Goal: Check status: Check status

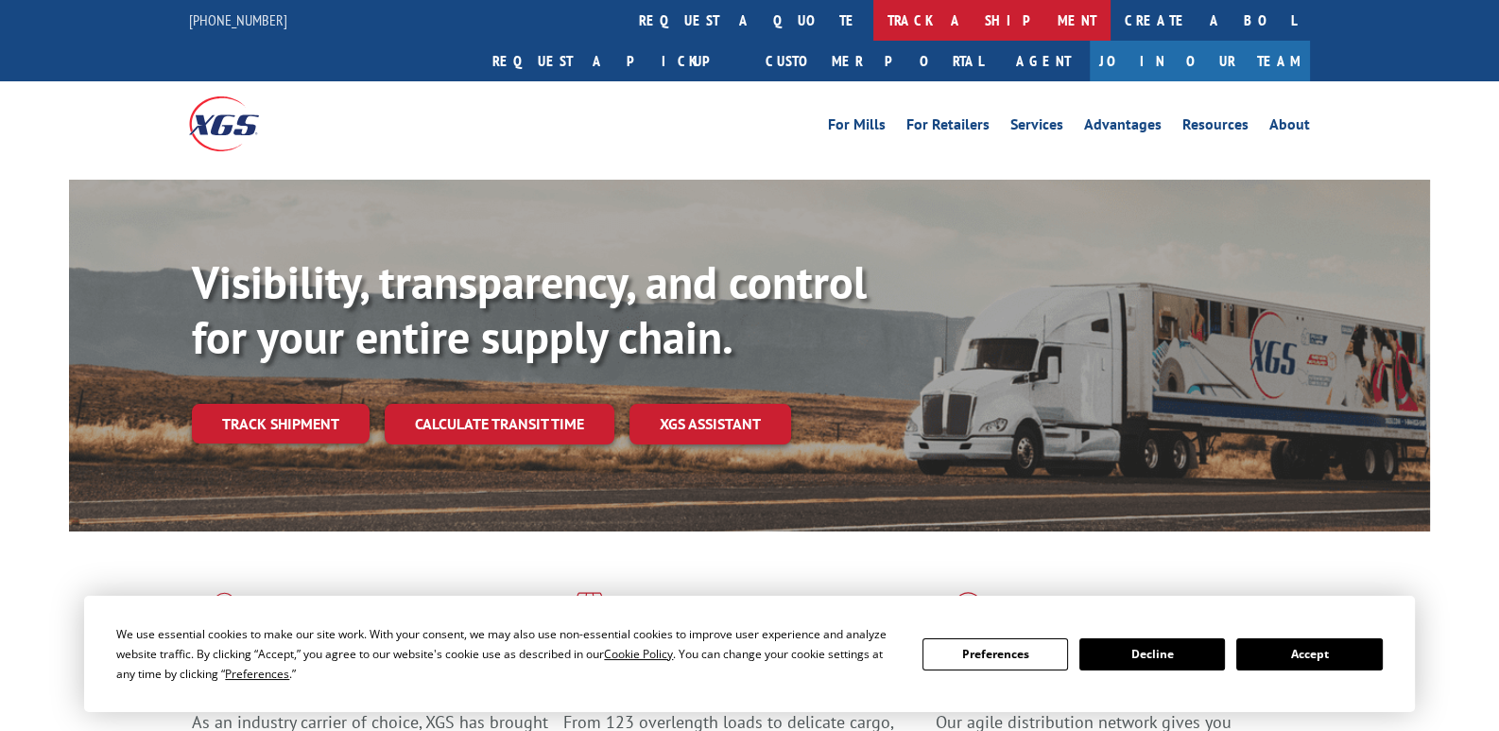
click at [873, 20] on link "track a shipment" at bounding box center [991, 20] width 237 height 41
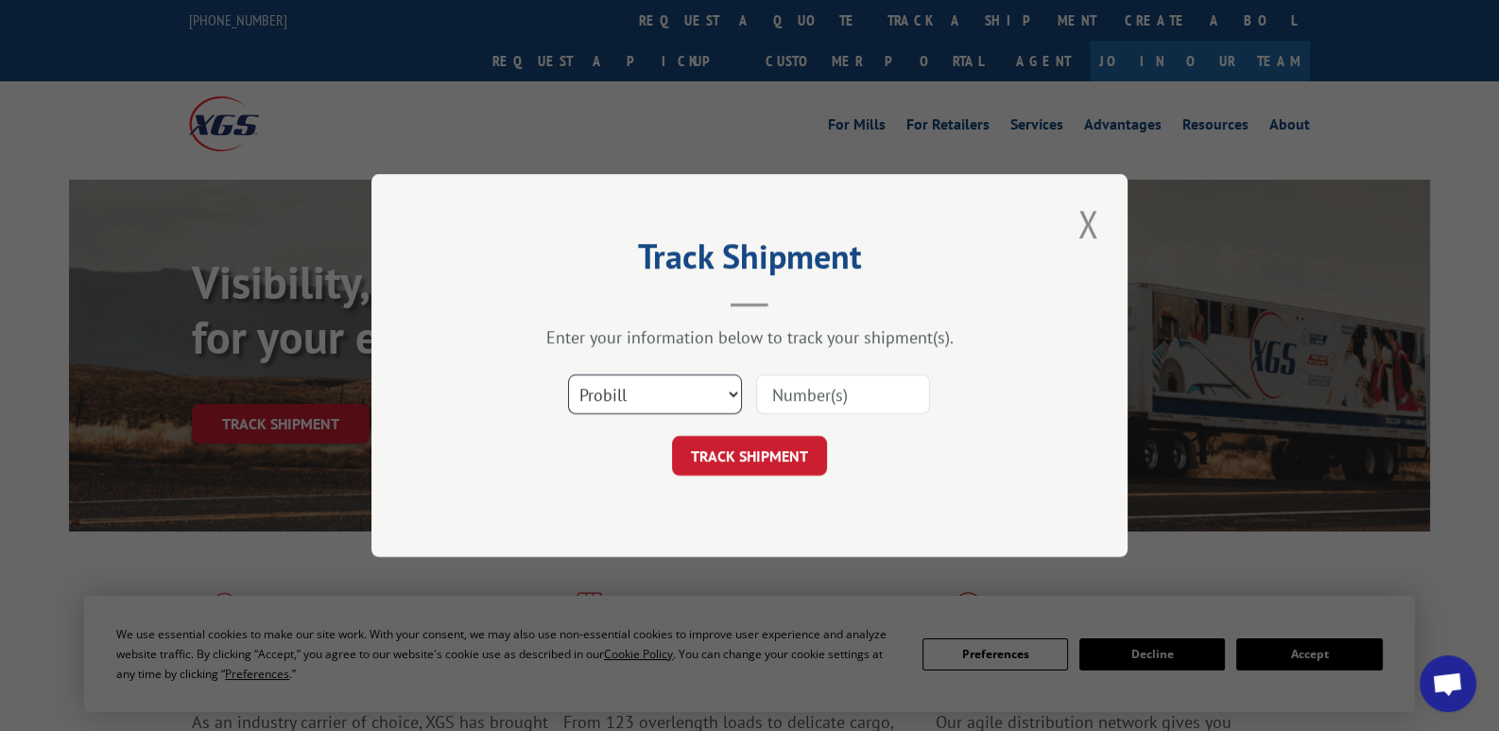
click at [731, 394] on select "Select category... Probill BOL PO" at bounding box center [655, 394] width 174 height 40
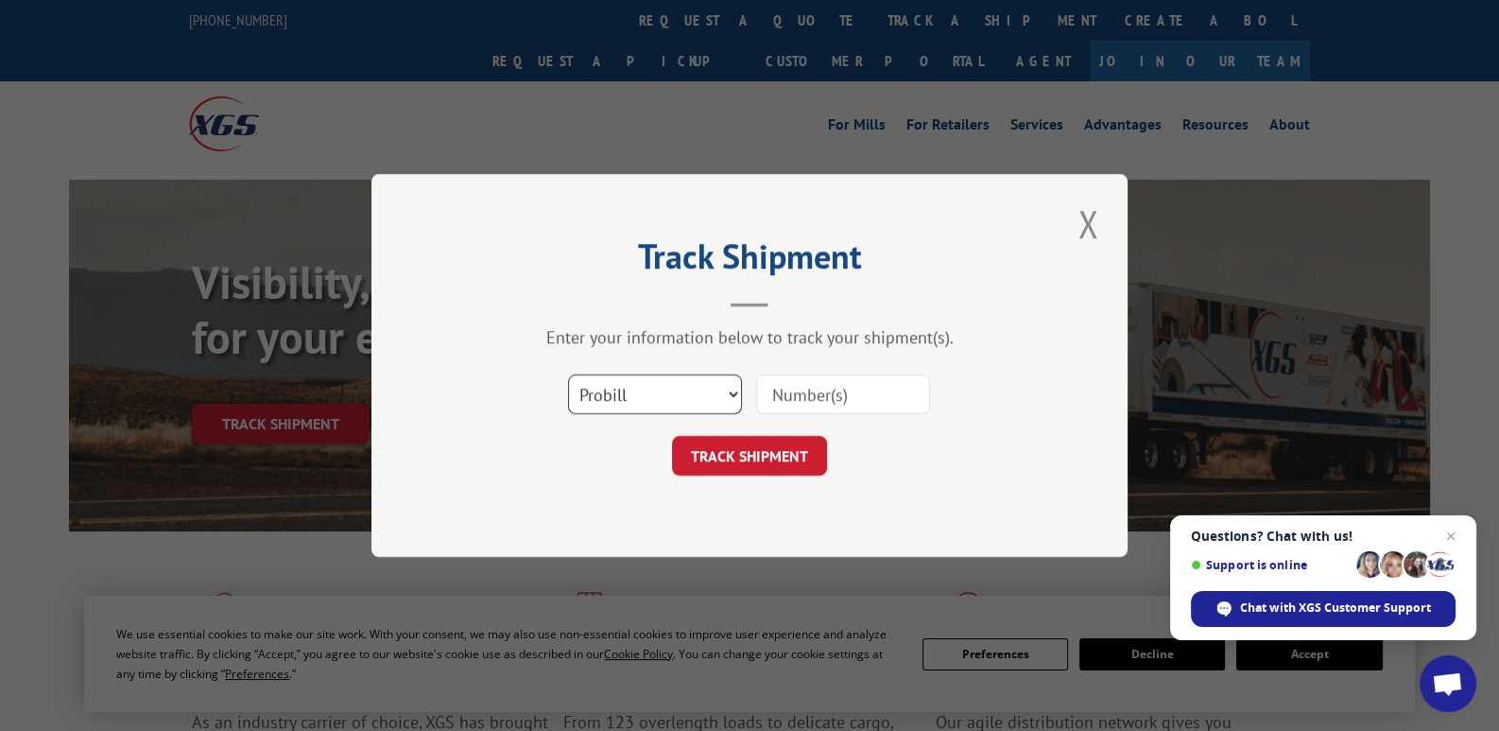
select select "bol"
click at [568, 374] on select "Select category... Probill BOL PO" at bounding box center [655, 394] width 174 height 40
click at [902, 395] on input at bounding box center [843, 394] width 174 height 40
type input "5965926"
click at [806, 467] on button "TRACK SHIPMENT" at bounding box center [749, 456] width 155 height 40
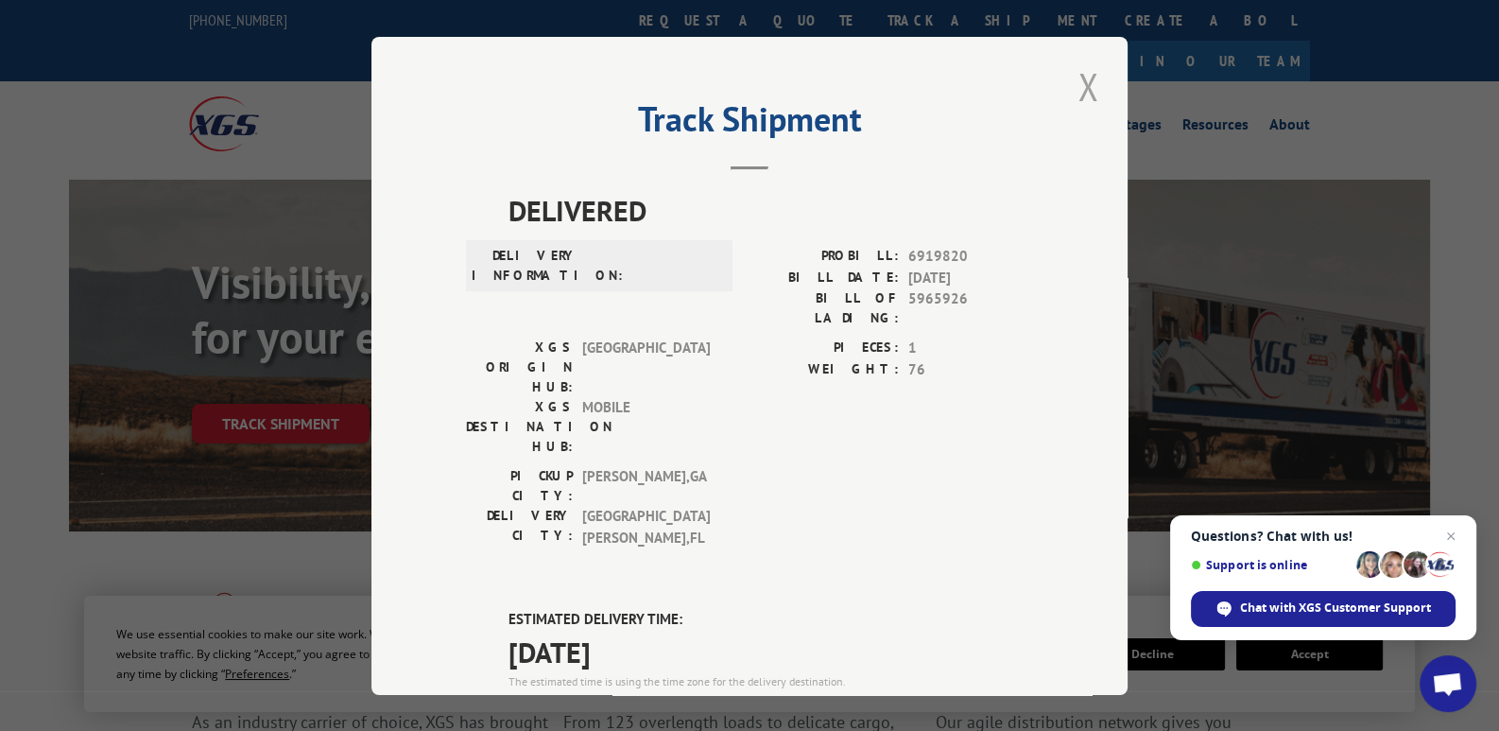
click at [1082, 87] on button "Close modal" at bounding box center [1088, 86] width 32 height 52
